Goal: Information Seeking & Learning: Learn about a topic

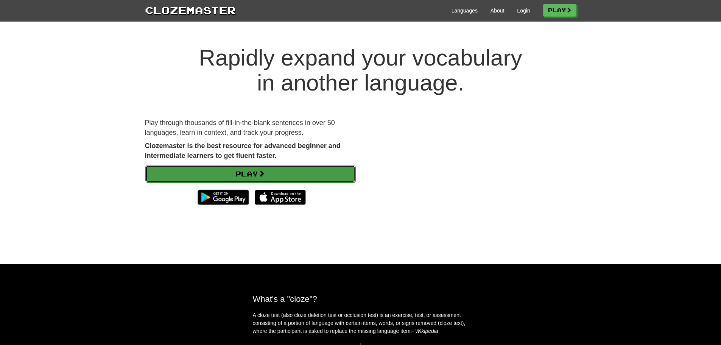
click at [263, 175] on span at bounding box center [261, 173] width 7 height 7
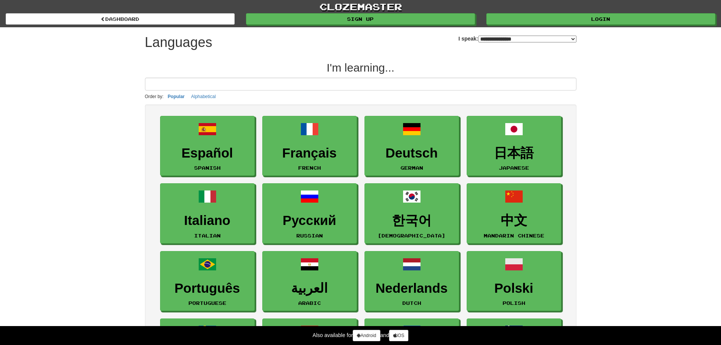
select select "*******"
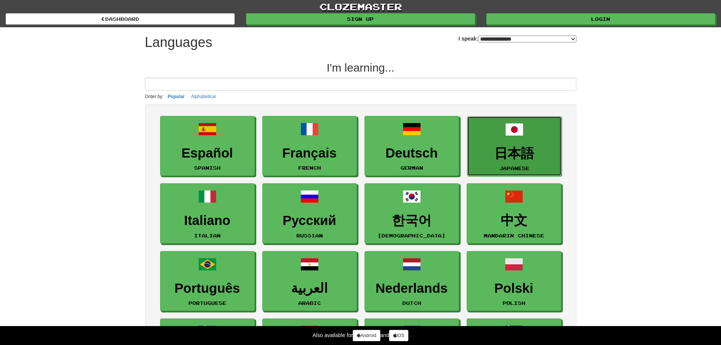
click at [528, 144] on link "日本語 Japanese" at bounding box center [514, 146] width 95 height 60
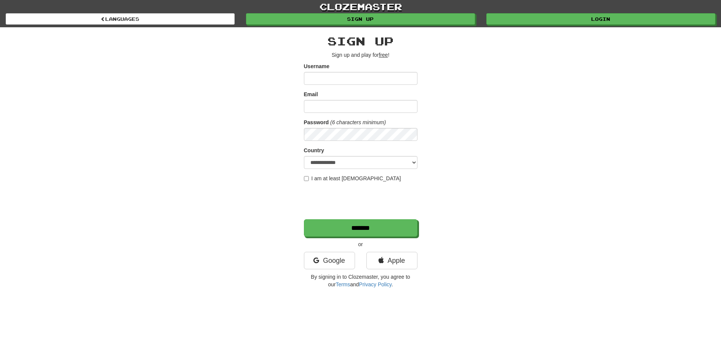
click at [338, 77] on input "Username" at bounding box center [361, 78] width 114 height 13
click at [314, 81] on input "Username" at bounding box center [361, 78] width 114 height 13
type input "*******"
click at [335, 269] on div "Google" at bounding box center [329, 262] width 62 height 21
click at [337, 262] on link "Google" at bounding box center [329, 260] width 51 height 17
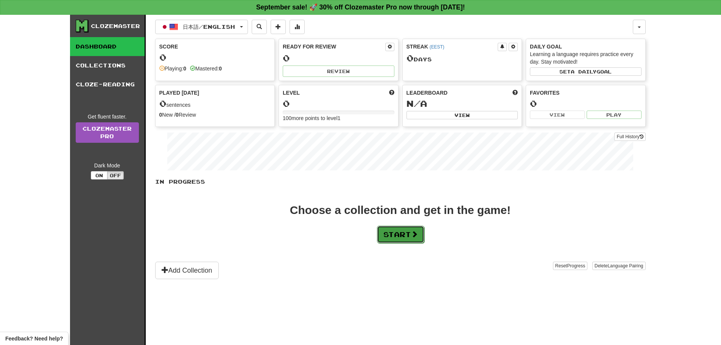
click at [417, 230] on span at bounding box center [414, 233] width 7 height 7
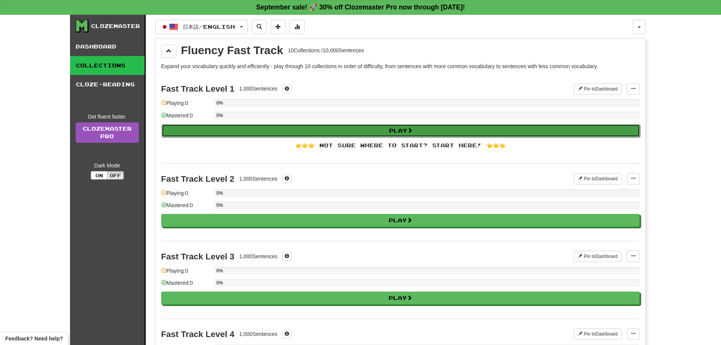
click at [289, 128] on button "Play" at bounding box center [401, 130] width 478 height 13
select select "**"
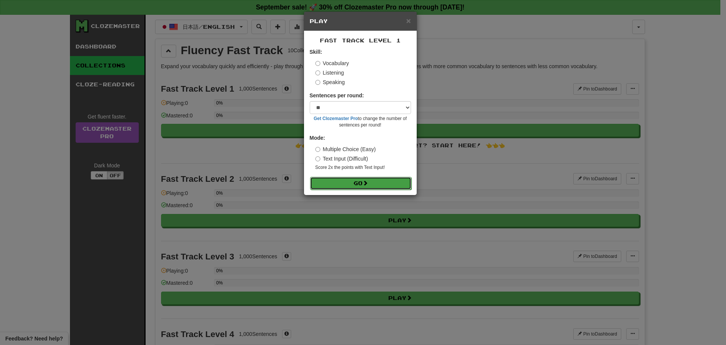
click at [358, 181] on button "Go" at bounding box center [360, 183] width 101 height 13
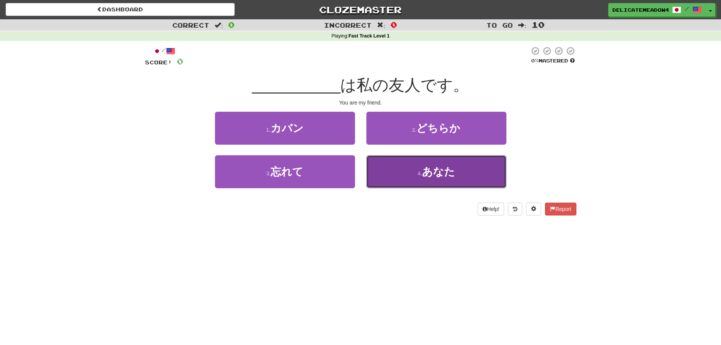
click at [469, 168] on button "4 . あなた" at bounding box center [436, 171] width 140 height 33
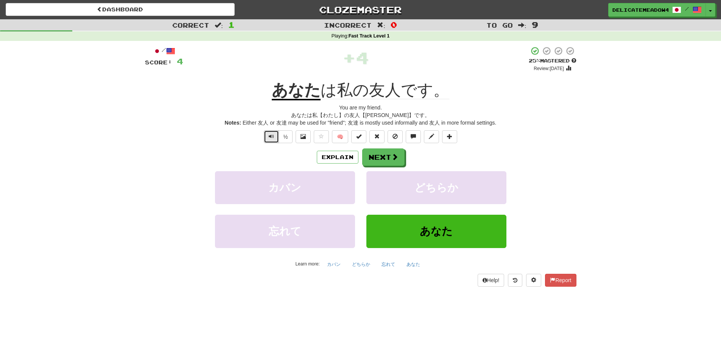
drag, startPoint x: 270, startPoint y: 137, endPoint x: 377, endPoint y: 150, distance: 108.3
click at [270, 137] on span "Text-to-speech controls" at bounding box center [271, 136] width 5 height 5
click at [636, 142] on div "Correct : 1 Incorrect : 0 To go : 9 Playing : Fast Track Level 1 / Score: 4 + 4…" at bounding box center [360, 158] width 721 height 278
click at [564, 139] on div "½ 🧠" at bounding box center [360, 136] width 431 height 13
click at [389, 162] on button "Next" at bounding box center [383, 157] width 42 height 17
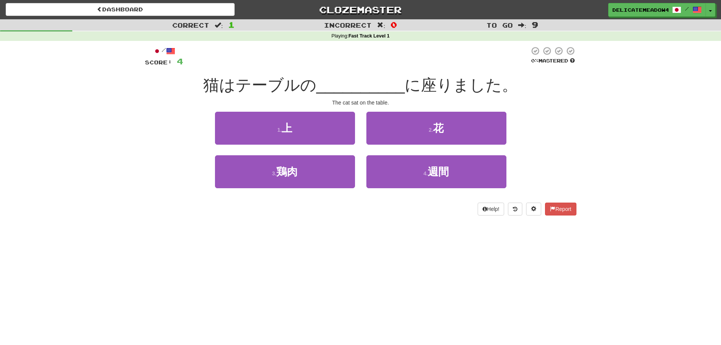
click at [649, 107] on div "Correct : 1 Incorrect : 0 To go : 9 Playing : Fast Track Level 1 / Score: 4 0 %…" at bounding box center [360, 122] width 721 height 207
click at [201, 232] on div "Dashboard Clozemaster DelicateMeadow4485 / Toggle Dropdown Dashboard Leaderboar…" at bounding box center [360, 172] width 721 height 345
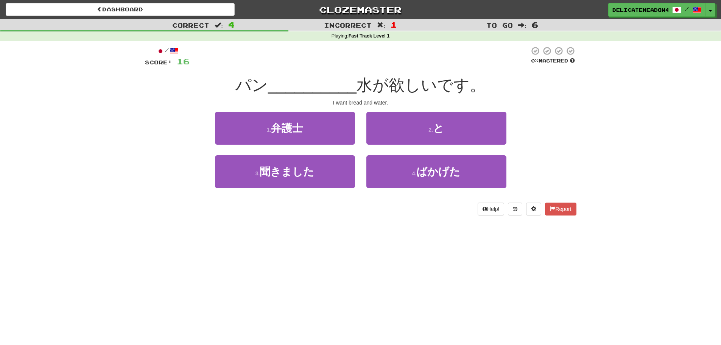
drag, startPoint x: 361, startPoint y: 86, endPoint x: 385, endPoint y: 87, distance: 23.5
click at [381, 87] on span "水が欲しいです。" at bounding box center [420, 85] width 129 height 18
click at [565, 112] on div "1 . 弁護士 2 . と" at bounding box center [361, 134] width 454 height 44
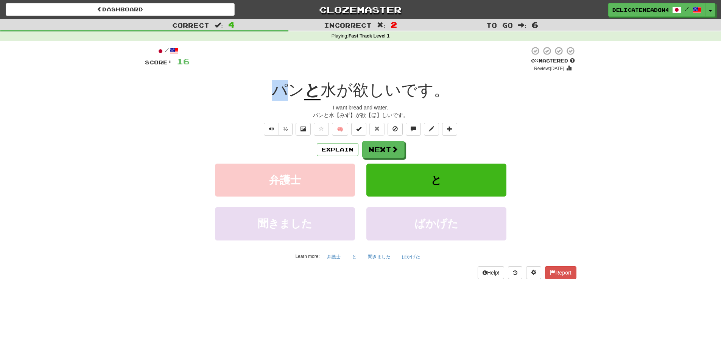
drag, startPoint x: 270, startPoint y: 92, endPoint x: 286, endPoint y: 90, distance: 16.8
click at [286, 90] on div "パン と 水が欲しいです。" at bounding box center [360, 90] width 431 height 21
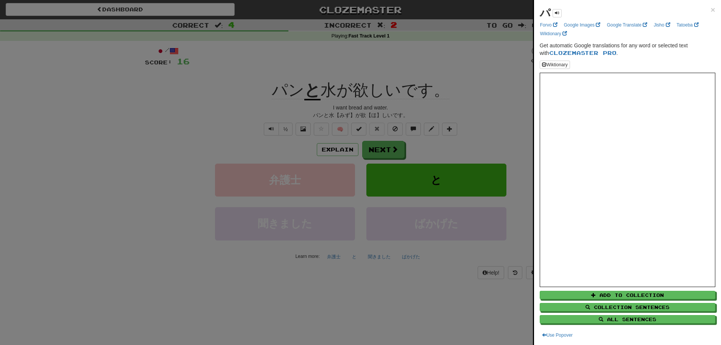
drag, startPoint x: 174, startPoint y: 114, endPoint x: 266, endPoint y: 110, distance: 92.4
click at [176, 114] on div at bounding box center [360, 172] width 721 height 345
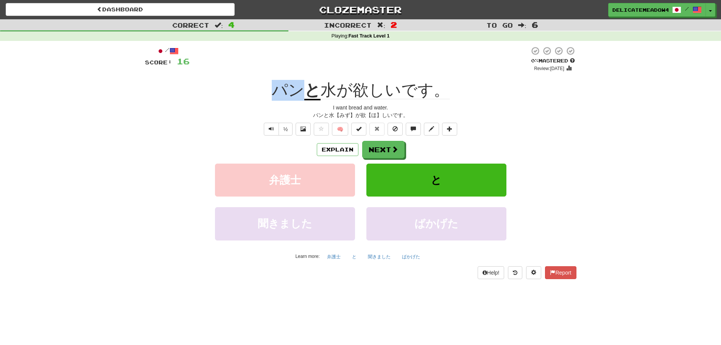
drag, startPoint x: 270, startPoint y: 93, endPoint x: 306, endPoint y: 95, distance: 36.0
click at [306, 95] on div "パン と 水が欲しいです。" at bounding box center [360, 90] width 431 height 21
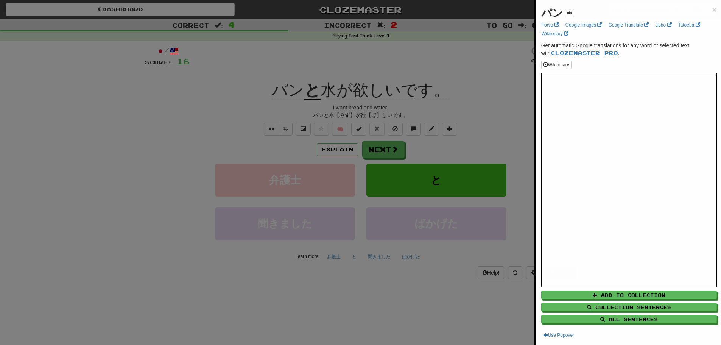
click at [257, 102] on div at bounding box center [360, 172] width 721 height 345
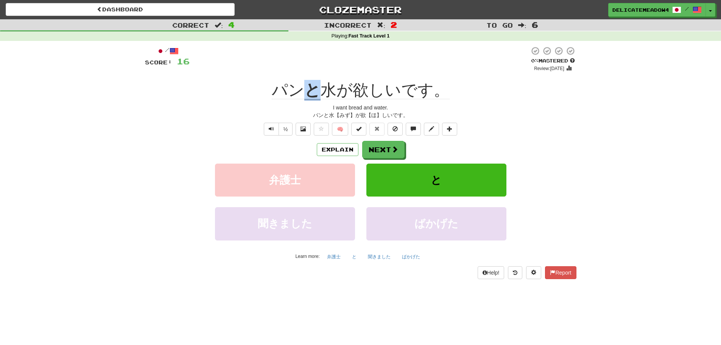
drag, startPoint x: 311, startPoint y: 92, endPoint x: 319, endPoint y: 92, distance: 8.3
click at [319, 92] on u "と" at bounding box center [312, 90] width 16 height 19
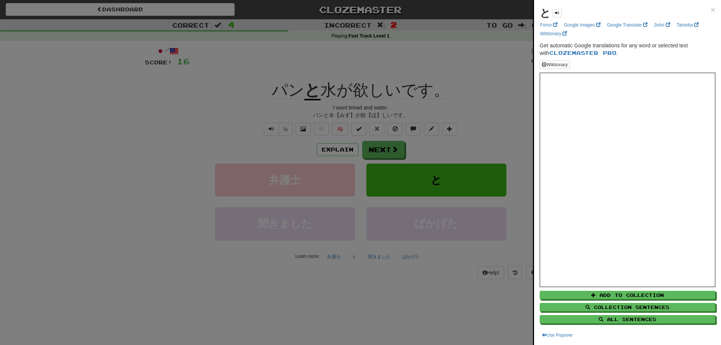
click at [359, 108] on div at bounding box center [360, 172] width 721 height 345
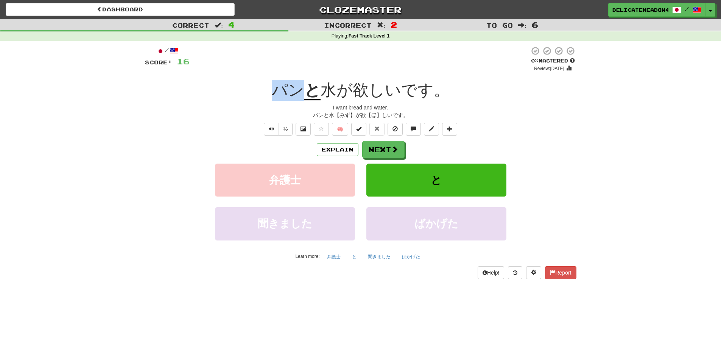
drag, startPoint x: 281, startPoint y: 90, endPoint x: 300, endPoint y: 93, distance: 19.4
click at [300, 93] on span "パン" at bounding box center [288, 90] width 33 height 18
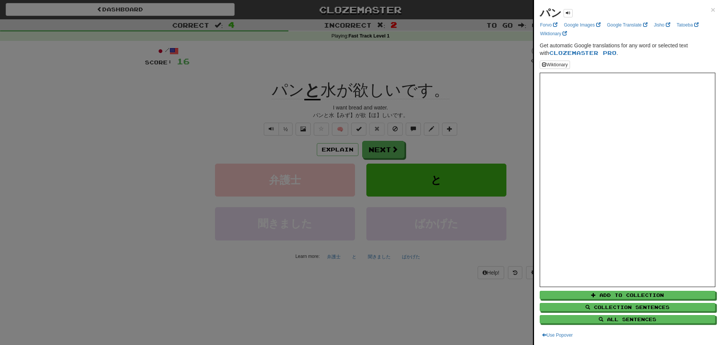
click at [496, 107] on div at bounding box center [360, 172] width 721 height 345
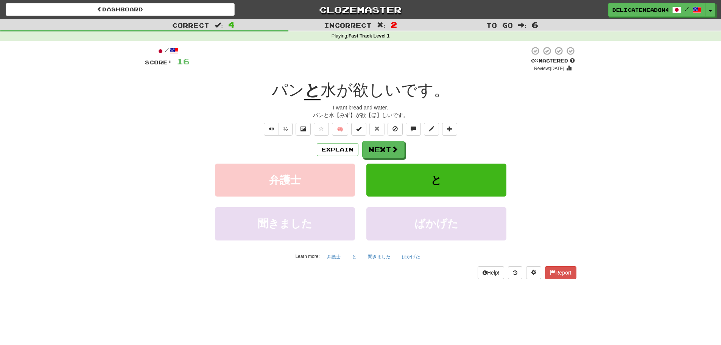
click at [525, 108] on div "I want bread and water." at bounding box center [360, 108] width 431 height 8
drag, startPoint x: 356, startPoint y: 86, endPoint x: 459, endPoint y: 95, distance: 104.1
click at [459, 95] on div "パン と 水が欲しいです。" at bounding box center [360, 90] width 431 height 21
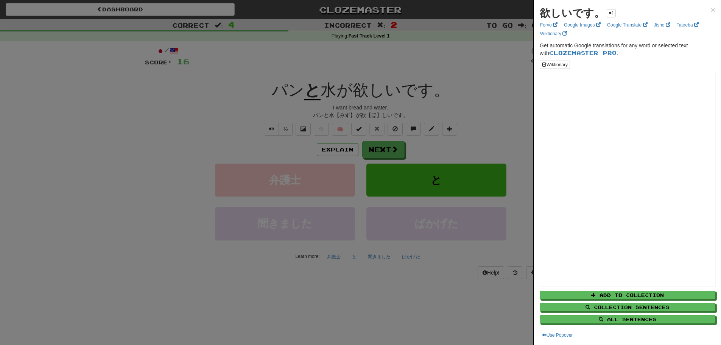
click at [518, 96] on div at bounding box center [360, 172] width 721 height 345
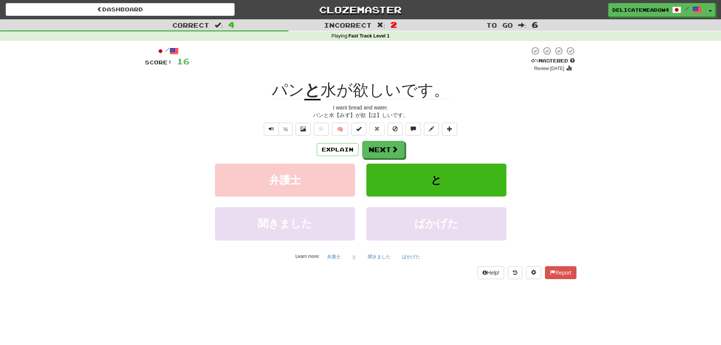
click at [382, 140] on div "/ Score: 16 0 % Mastered Review: 2025-09-16 パン と 水が欲しいです。 I want bread and wate…" at bounding box center [360, 162] width 431 height 232
click at [396, 153] on span at bounding box center [395, 149] width 7 height 7
